Goal: Task Accomplishment & Management: Manage account settings

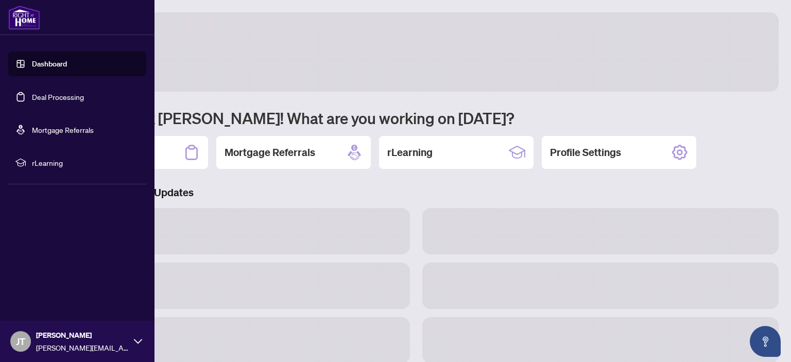
click at [32, 95] on link "Deal Processing" at bounding box center [58, 96] width 52 height 9
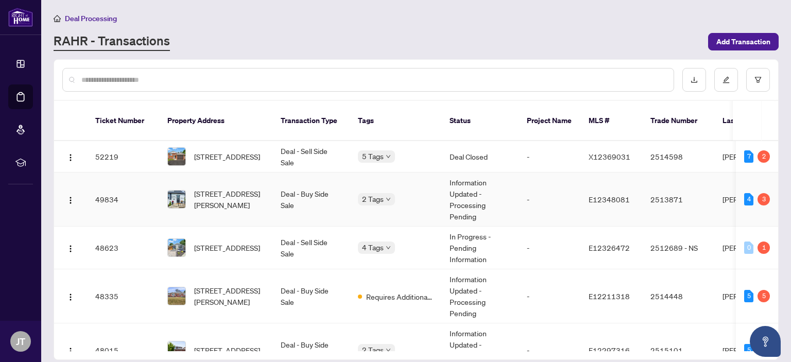
scroll to position [54, 0]
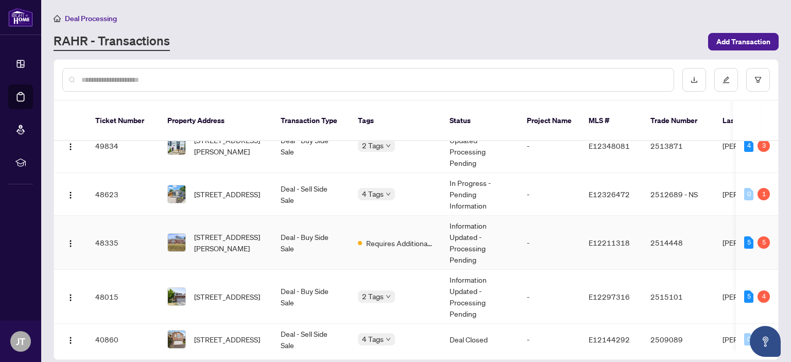
click at [290, 220] on td "Deal - Buy Side Sale" at bounding box center [310, 243] width 77 height 54
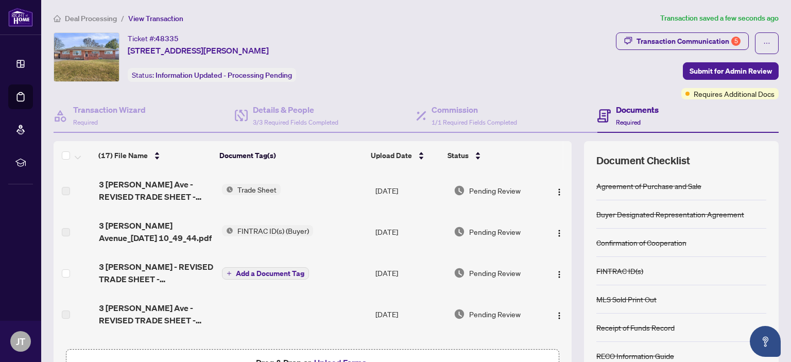
click at [171, 188] on span "3 [PERSON_NAME] Ave - REVISED TRADE SHEET - [PERSON_NAME].pdf" at bounding box center [156, 190] width 115 height 25
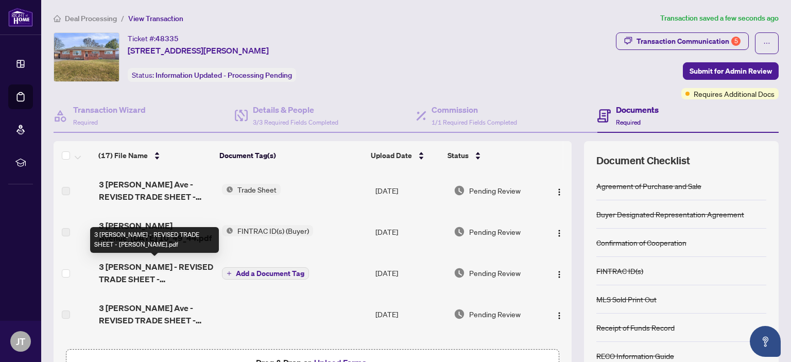
click at [138, 273] on span "3 [PERSON_NAME] - REVISED TRADE SHEET - [PERSON_NAME].pdf" at bounding box center [156, 273] width 115 height 25
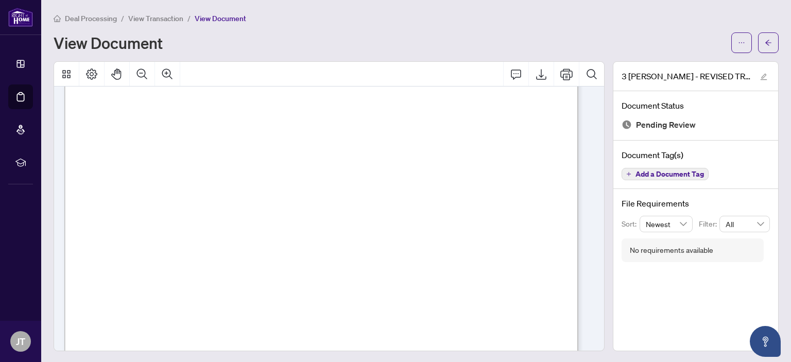
scroll to position [70, 0]
click at [731, 42] on button "button" at bounding box center [741, 42] width 21 height 21
click at [682, 61] on span "Download" at bounding box center [696, 64] width 78 height 11
click at [765, 39] on icon "arrow-left" at bounding box center [768, 42] width 7 height 7
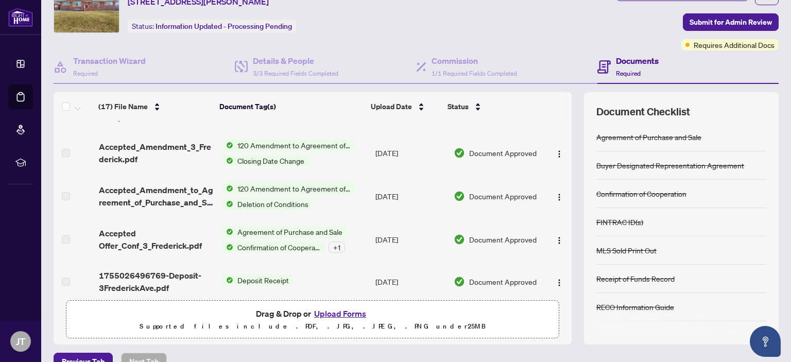
scroll to position [68, 0]
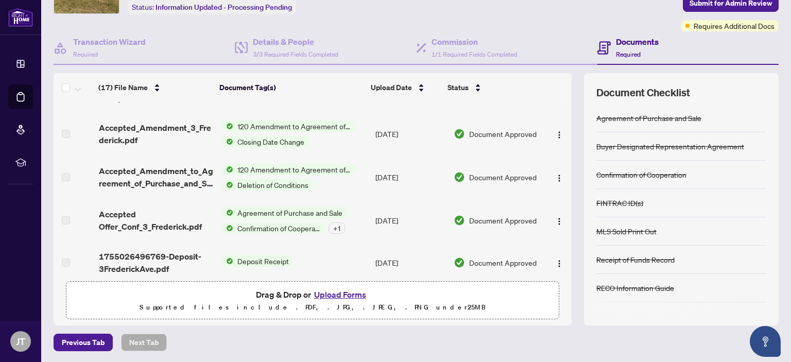
click at [334, 294] on button "Upload Forms" at bounding box center [340, 294] width 58 height 13
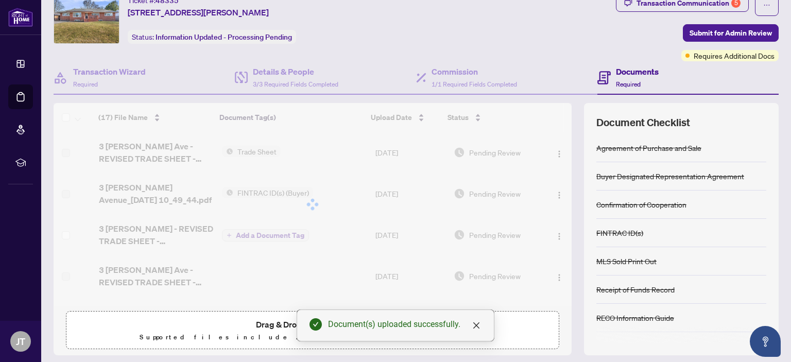
scroll to position [0, 0]
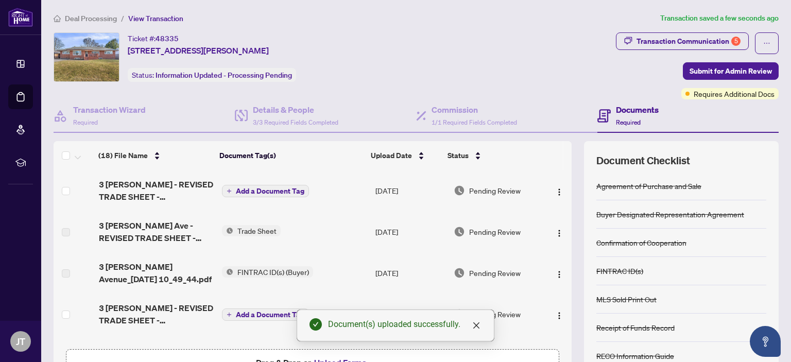
click at [257, 187] on span "Add a Document Tag" at bounding box center [270, 190] width 68 height 7
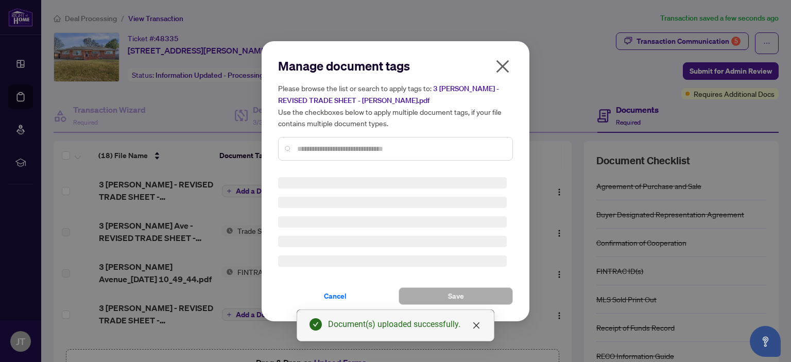
click at [327, 142] on div "Manage document tags Please browse the list or search to apply tags to: 3 [PERS…" at bounding box center [395, 113] width 235 height 111
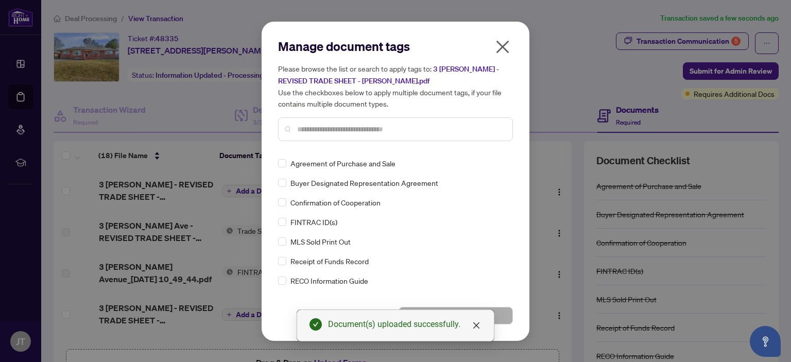
click at [332, 131] on input "text" at bounding box center [400, 129] width 207 height 11
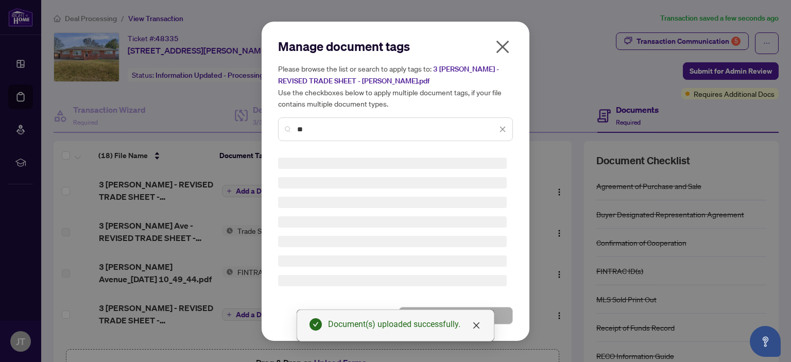
type input "*"
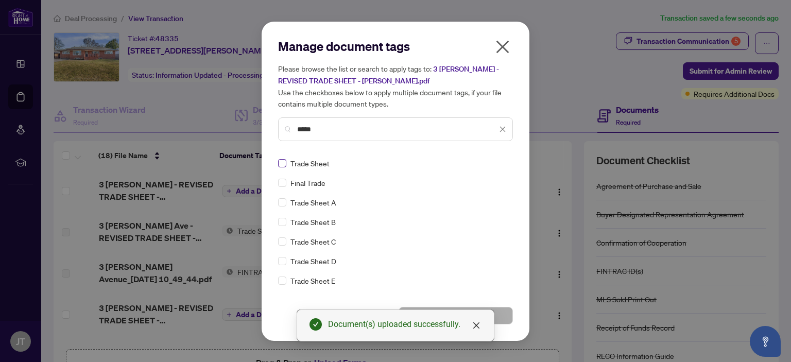
type input "*****"
click at [505, 312] on button "Save" at bounding box center [455, 316] width 114 height 18
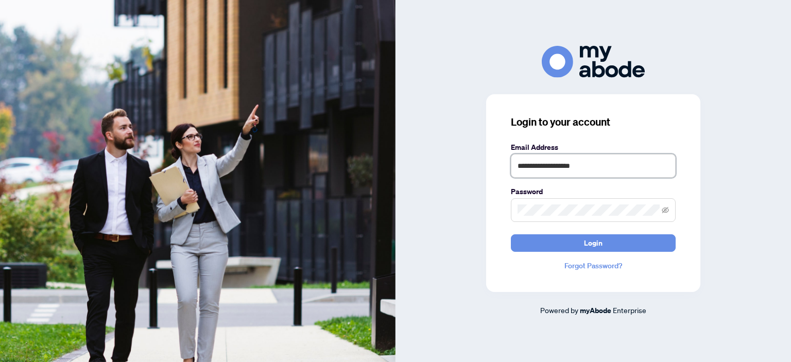
click at [582, 168] on input "**********" at bounding box center [593, 166] width 165 height 24
type input "**********"
click at [593, 241] on span "Login" at bounding box center [593, 243] width 19 height 16
